Goal: Transaction & Acquisition: Purchase product/service

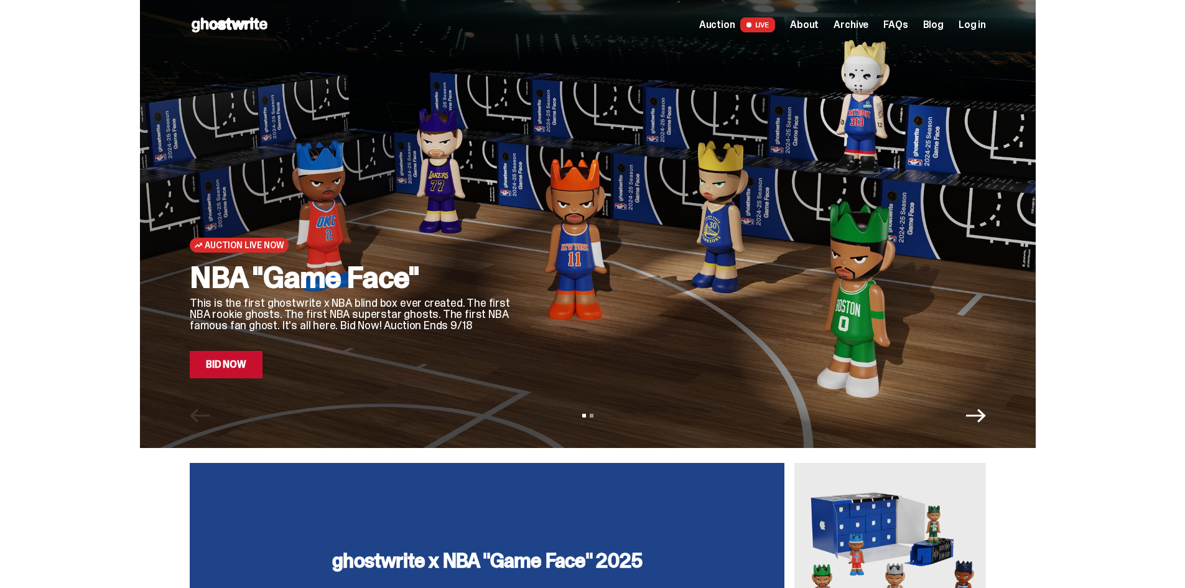
click at [309, 305] on p "This is the first ghostwrite x NBA blind box ever created. The first NBA rookie…" at bounding box center [351, 314] width 323 height 34
click at [237, 373] on link "Bid Now" at bounding box center [226, 364] width 73 height 27
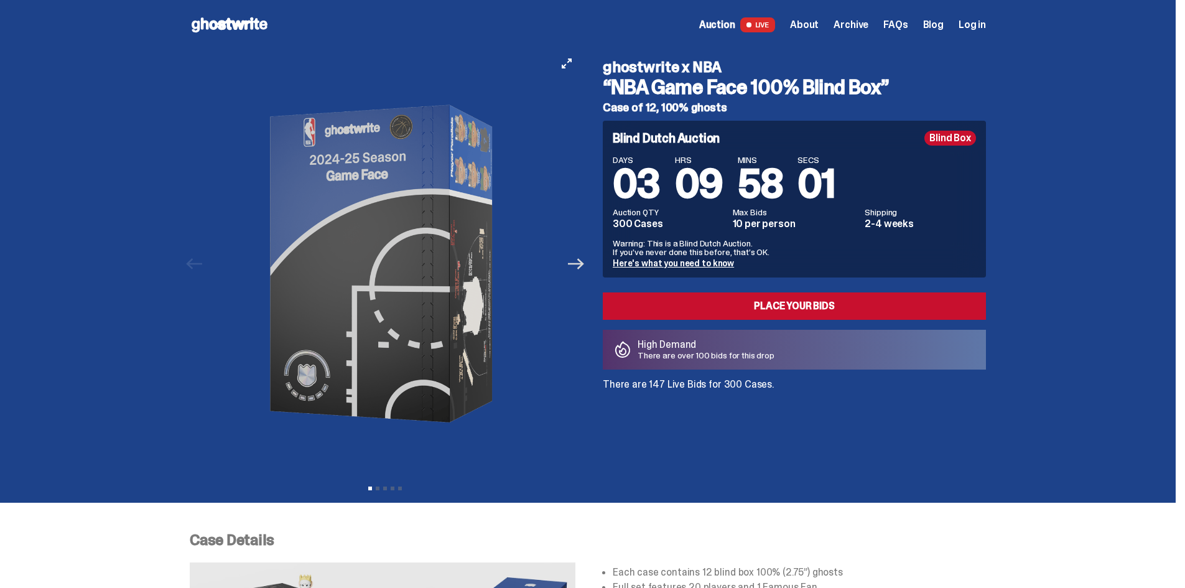
click at [579, 266] on icon "Next" at bounding box center [576, 264] width 16 height 16
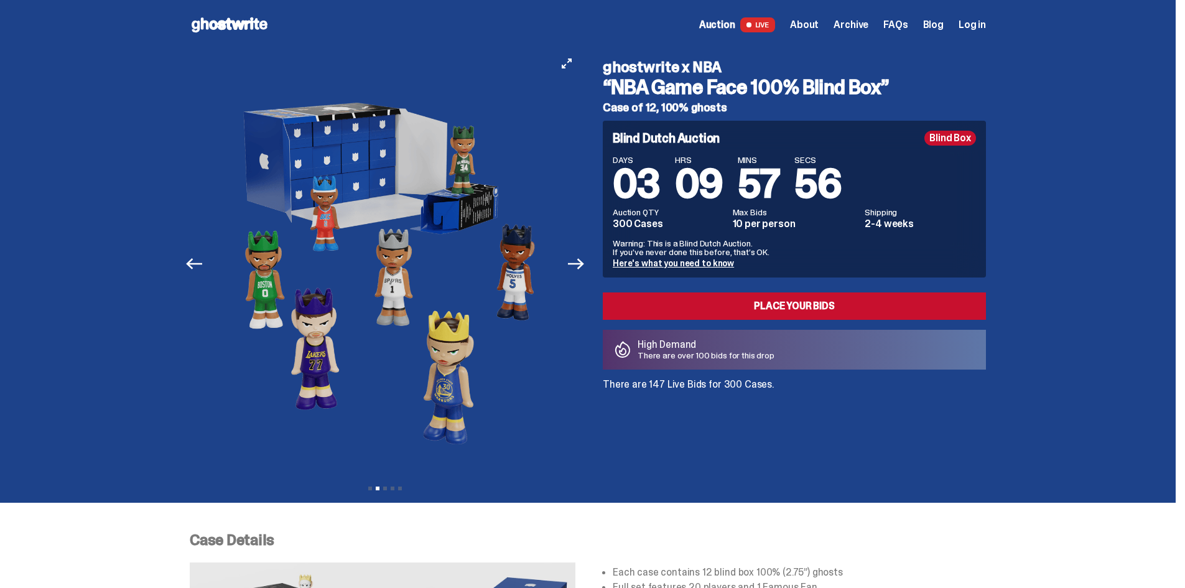
click at [518, 237] on img at bounding box center [385, 264] width 342 height 428
click at [581, 266] on icon "Next" at bounding box center [576, 264] width 16 height 16
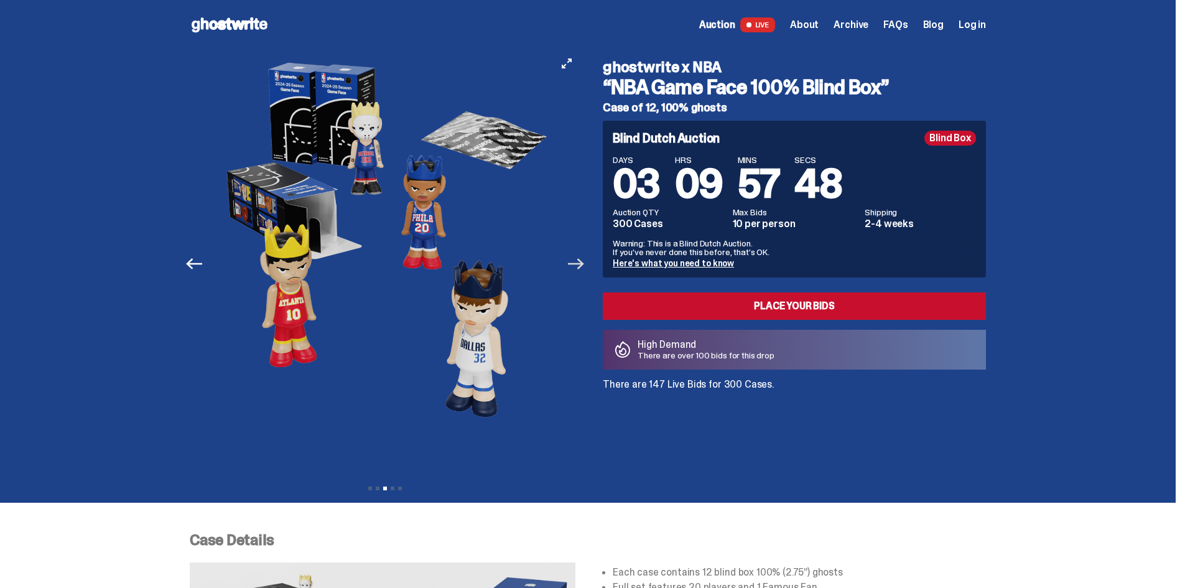
click at [581, 266] on icon "Next" at bounding box center [576, 264] width 16 height 16
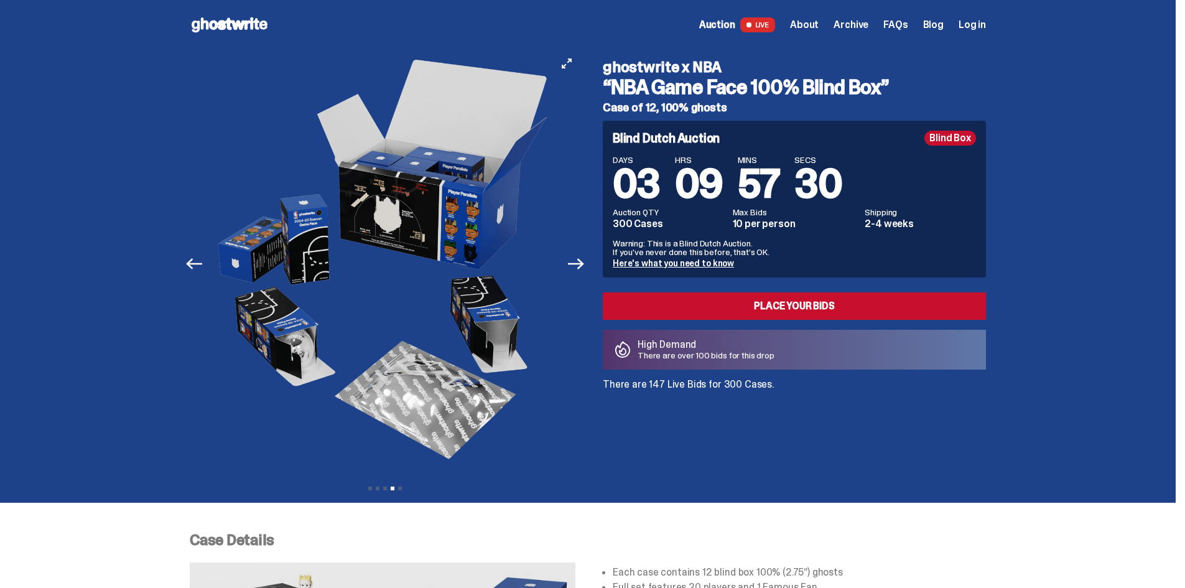
click at [466, 305] on img at bounding box center [385, 264] width 342 height 428
click at [567, 64] on icon "View full-screen" at bounding box center [567, 63] width 10 height 10
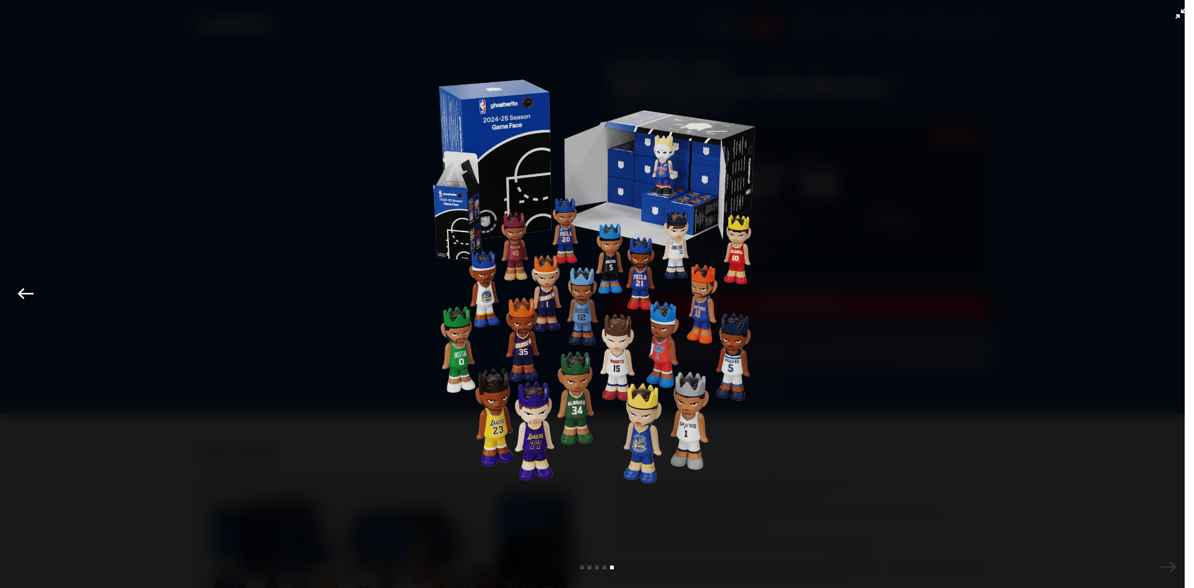
click at [889, 248] on div at bounding box center [597, 309] width 1132 height 557
click at [1176, 14] on icon "Exit full-screen" at bounding box center [1181, 14] width 10 height 10
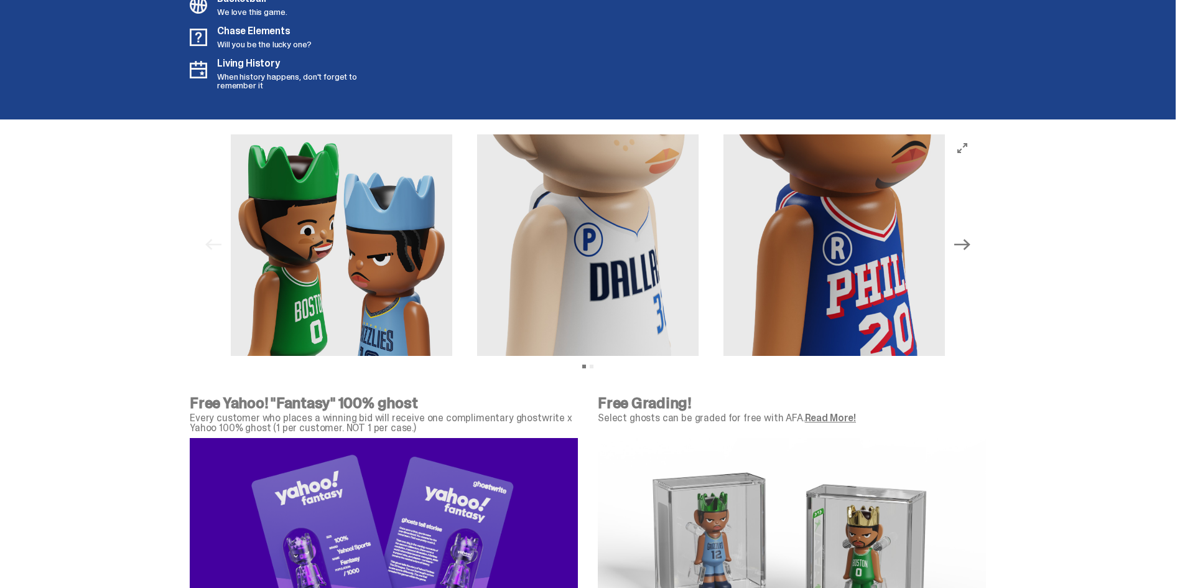
scroll to position [3766, 0]
click at [972, 256] on button "Next" at bounding box center [962, 245] width 27 height 27
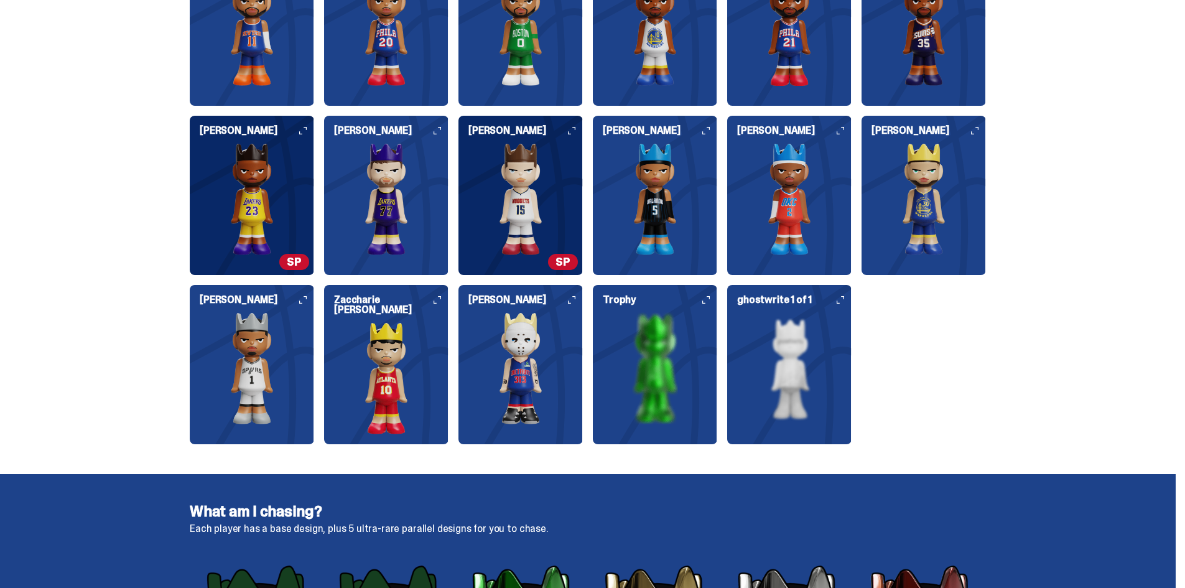
scroll to position [1796, 0]
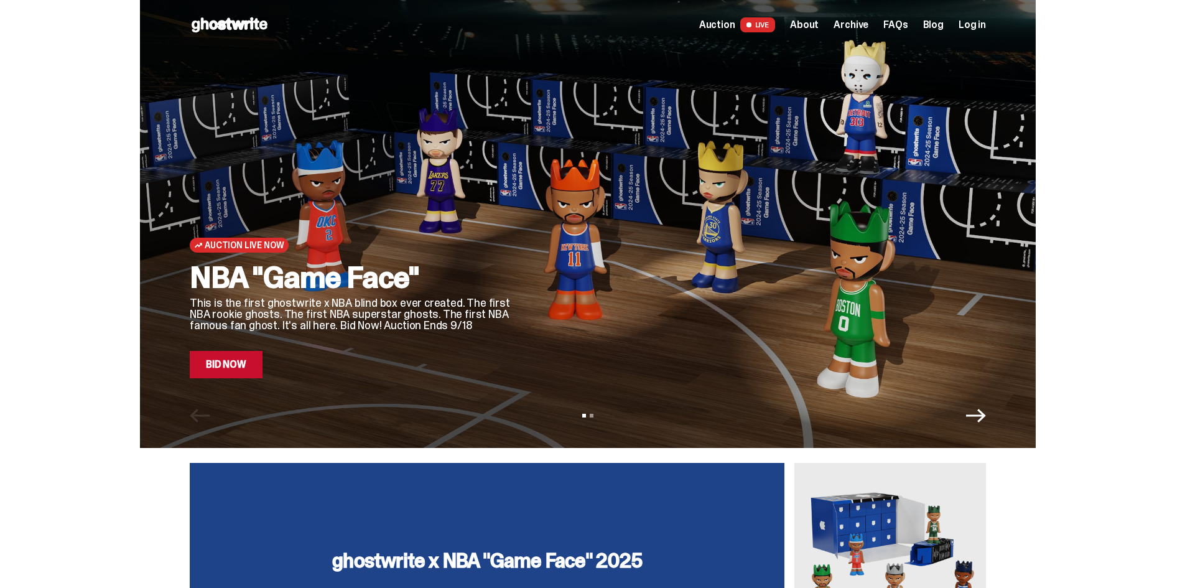
click at [386, 337] on div "NBA "Game Face" This is the first ghostwrite x NBA blind box ever created. The …" at bounding box center [351, 320] width 323 height 116
click at [243, 366] on link "Bid Now" at bounding box center [226, 364] width 73 height 27
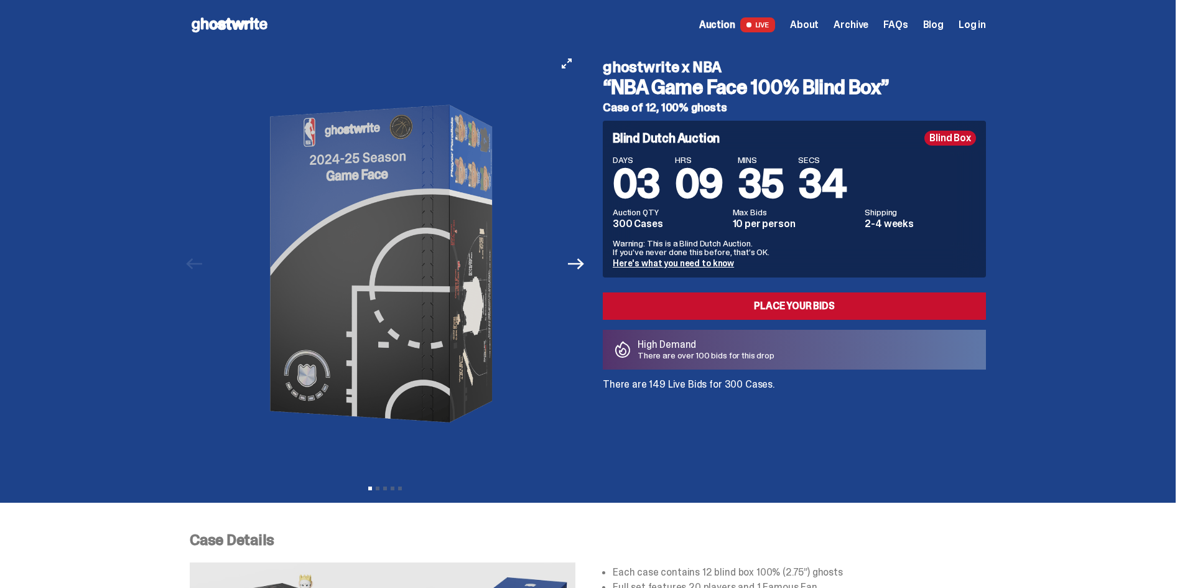
click at [393, 292] on img at bounding box center [385, 264] width 342 height 428
click at [582, 261] on icon "Next" at bounding box center [576, 264] width 16 height 16
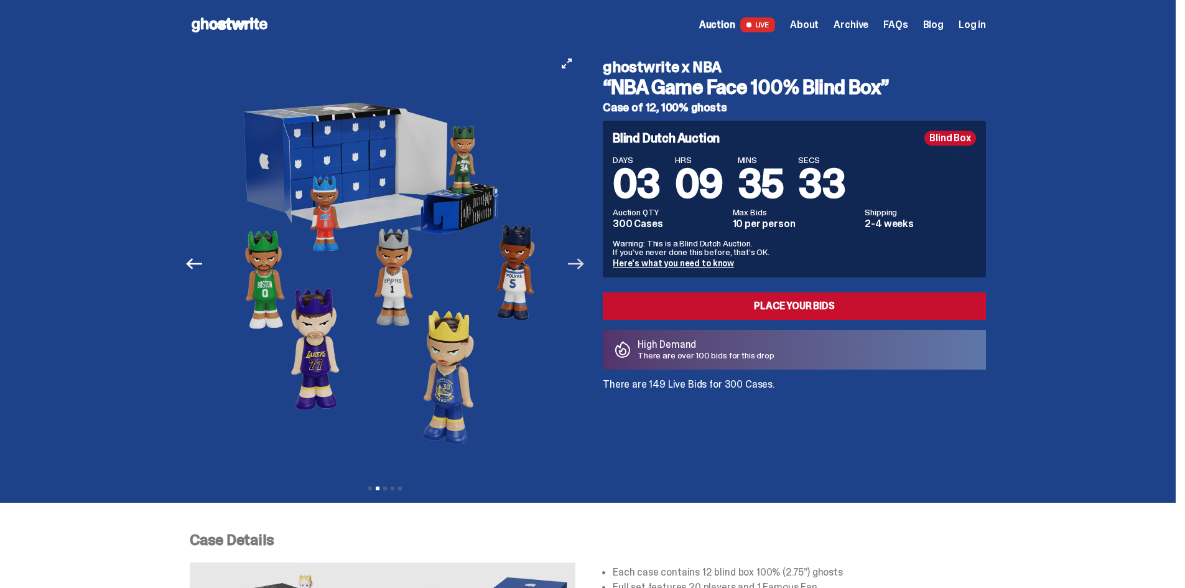
click at [582, 261] on icon "Next" at bounding box center [576, 264] width 16 height 16
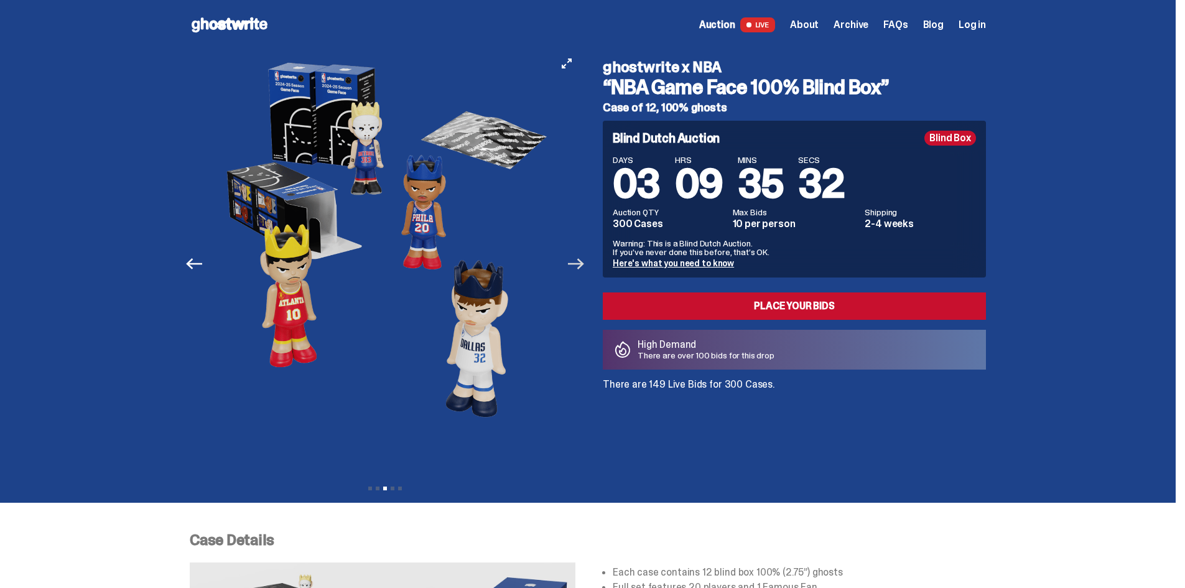
click at [582, 261] on icon "Next" at bounding box center [576, 264] width 16 height 16
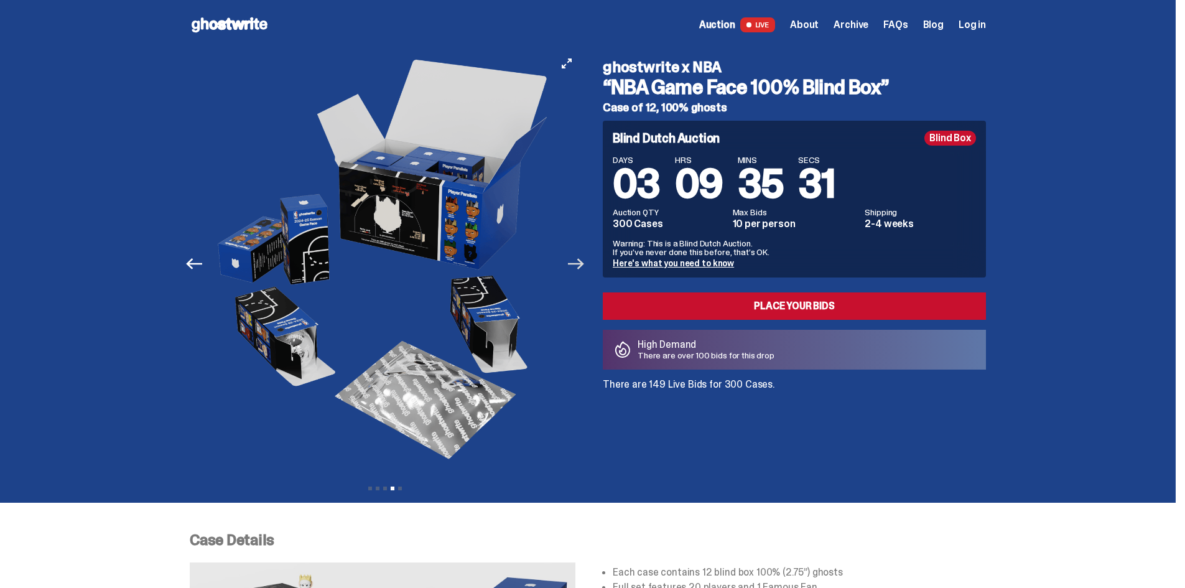
click at [582, 261] on icon "Next" at bounding box center [576, 264] width 16 height 16
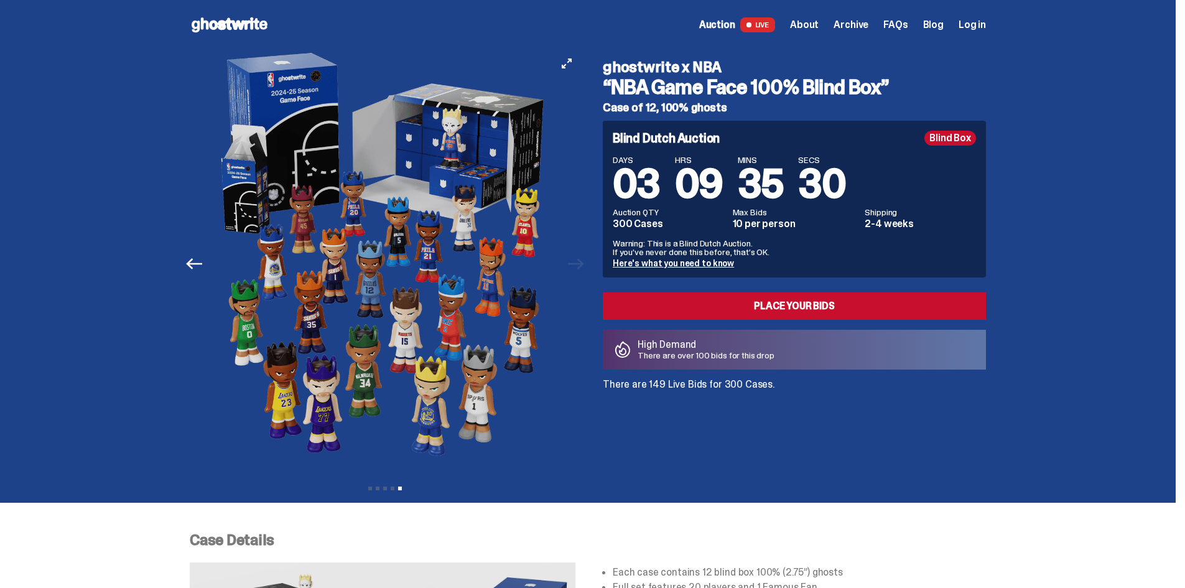
click at [580, 261] on div at bounding box center [385, 264] width 391 height 428
click at [503, 215] on img at bounding box center [385, 264] width 342 height 428
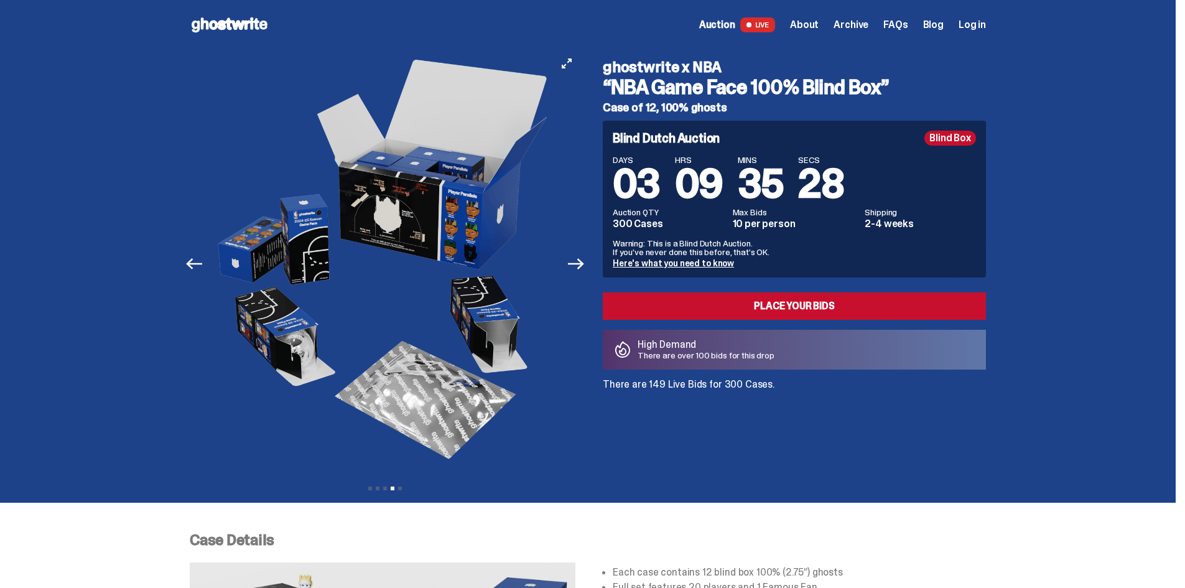
click at [481, 218] on img at bounding box center [385, 264] width 342 height 428
click at [580, 259] on div "Previous Next View slide 1 View slide 2 View slide 3 View slide 4 View slide 5" at bounding box center [385, 264] width 391 height 428
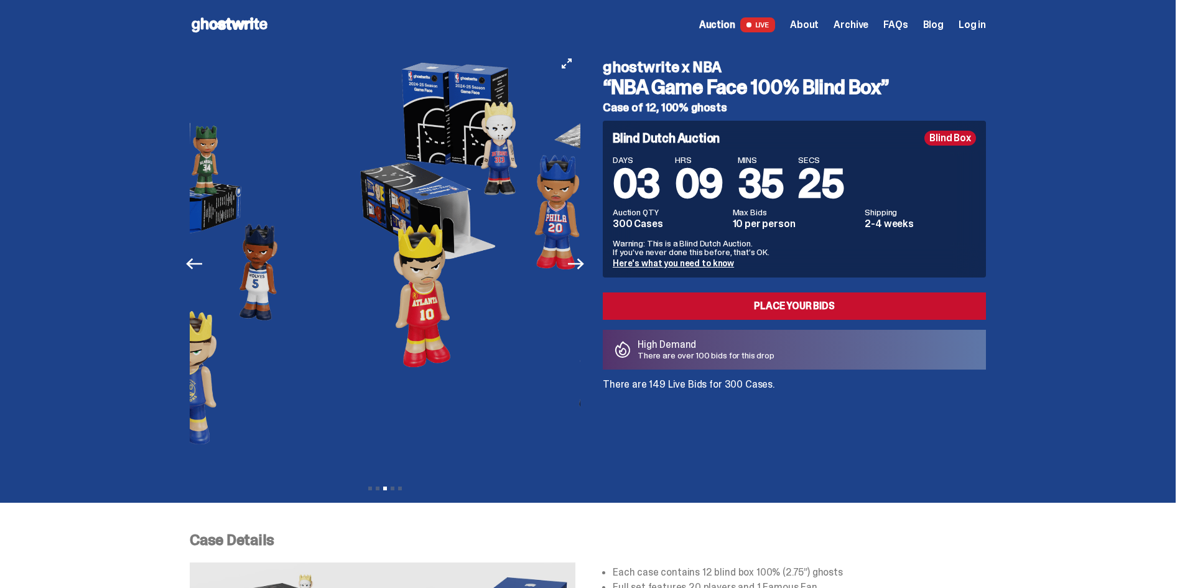
click at [603, 272] on div "Previous Next View slide 1 View slide 2 View slide 3 View slide 4 View slide 5 …" at bounding box center [588, 276] width 796 height 453
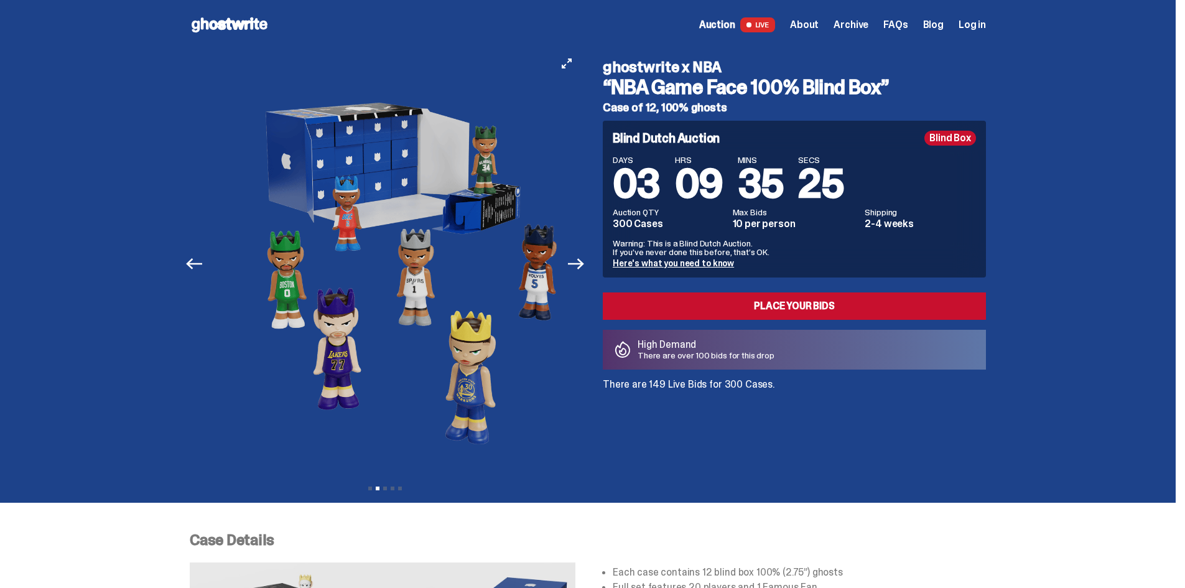
click at [514, 297] on img at bounding box center [407, 264] width 342 height 428
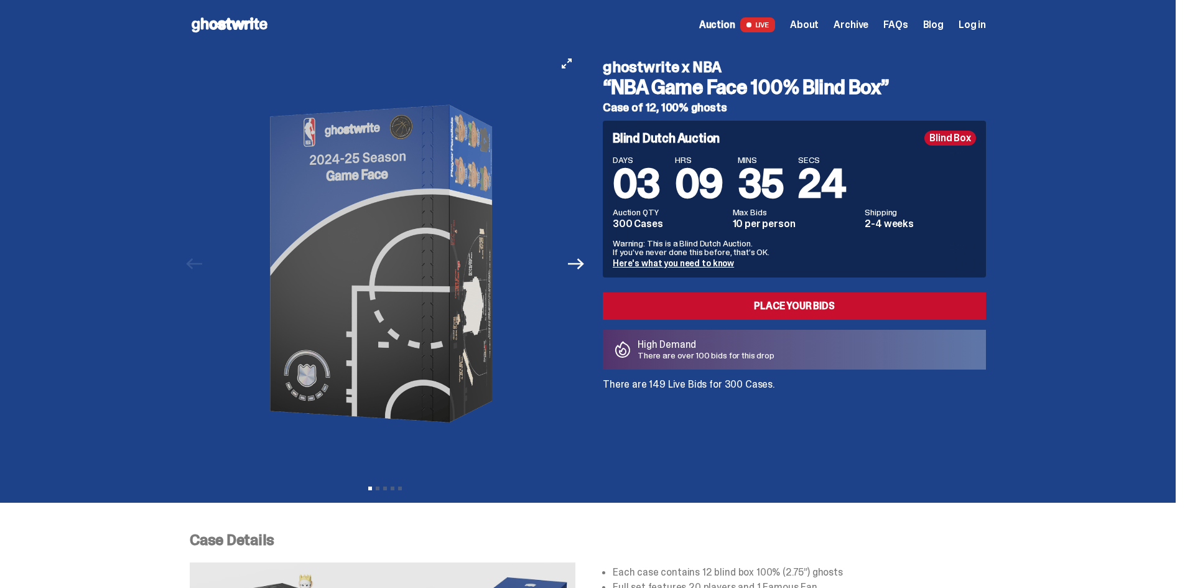
click at [597, 301] on div "Previous Next View slide 1 View slide 2 View slide 3 View slide 4 View slide 5 …" at bounding box center [588, 276] width 796 height 453
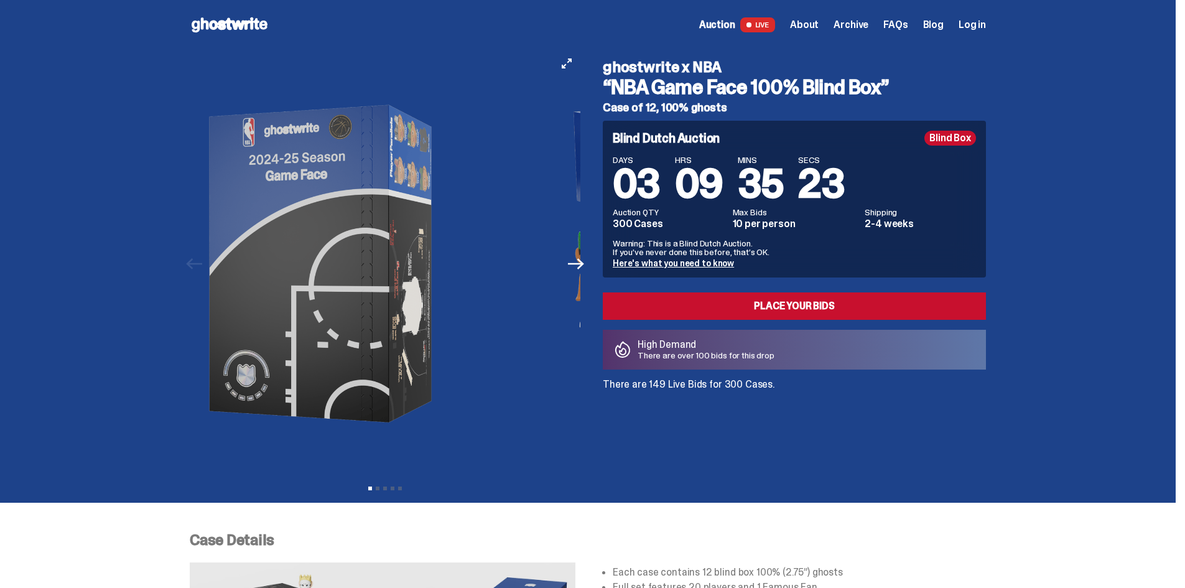
click at [663, 289] on div "Previous Next View slide 1 View slide 2 View slide 3 View slide 4 View slide 5 …" at bounding box center [588, 276] width 796 height 453
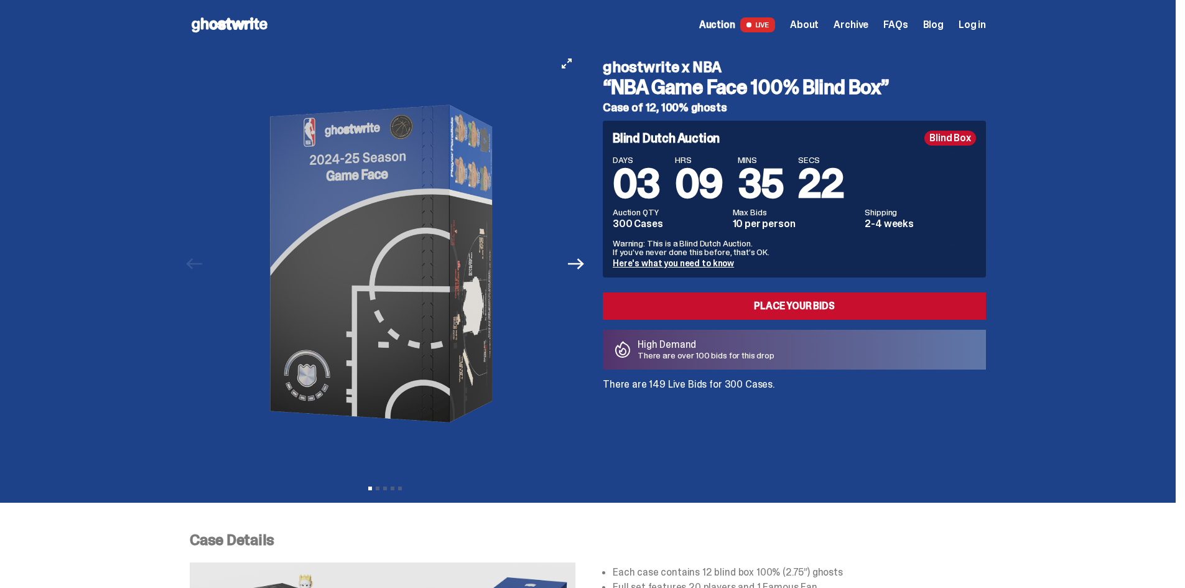
click at [493, 182] on img at bounding box center [385, 264] width 342 height 428
click at [570, 67] on icon "View full-screen" at bounding box center [567, 63] width 10 height 10
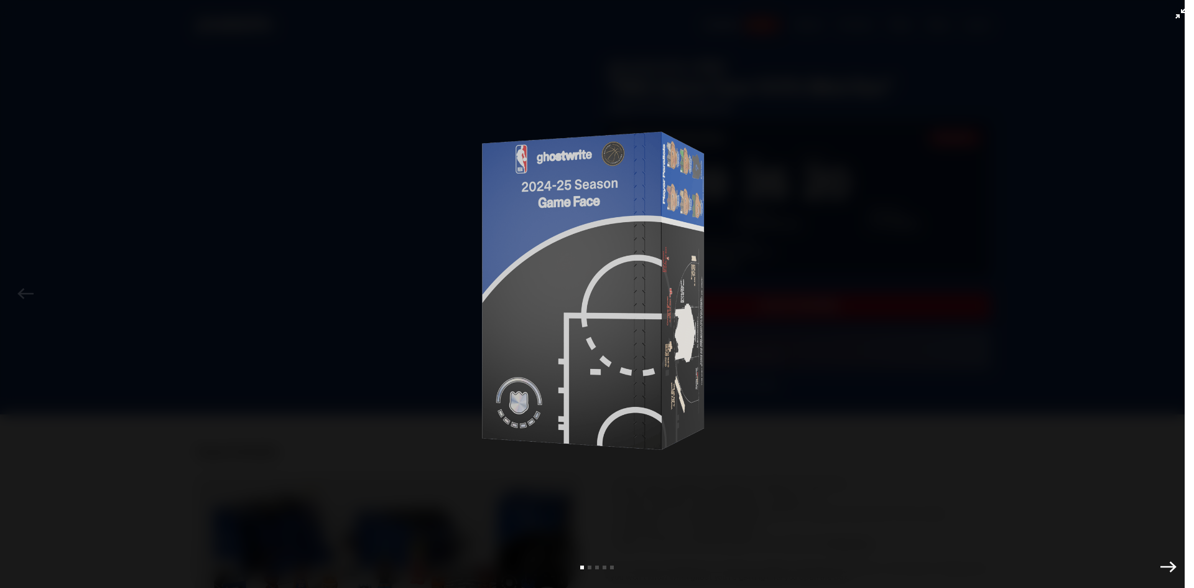
click at [692, 200] on img at bounding box center [597, 290] width 342 height 519
click at [716, 298] on img at bounding box center [597, 290] width 342 height 519
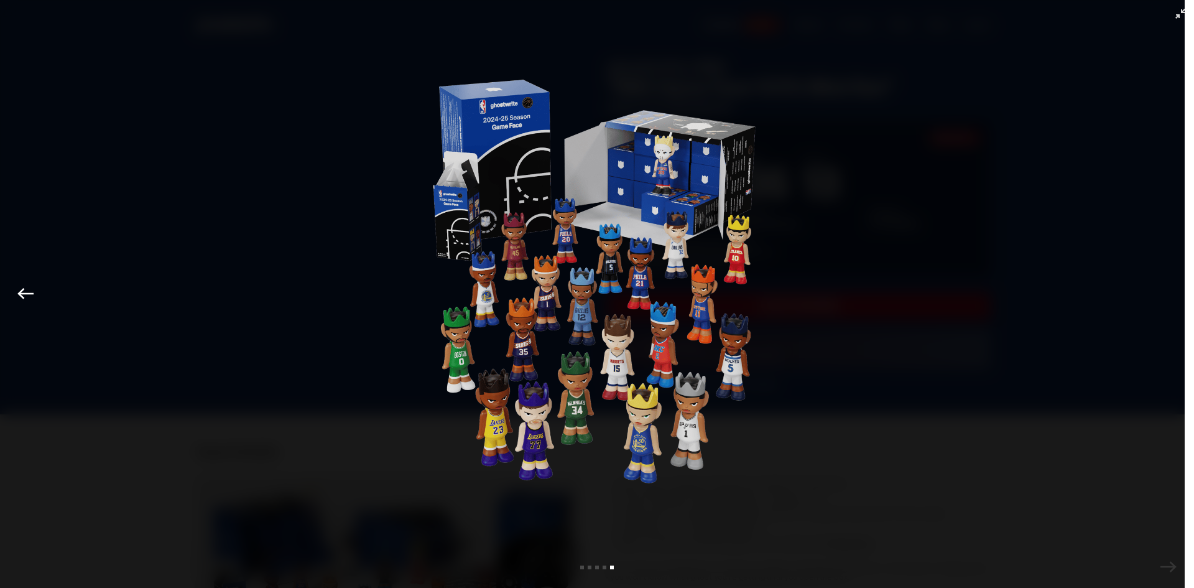
click at [1176, 9] on icon "Exit full-screen" at bounding box center [1181, 14] width 10 height 10
